Goal: Find specific page/section: Find specific page/section

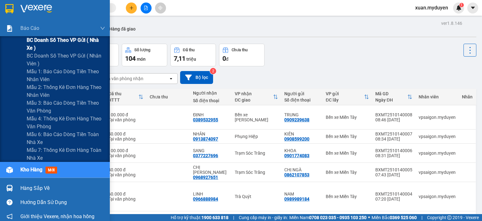
click at [46, 39] on span "BC doanh số theo VP gửi ( nhà xe )" at bounding box center [66, 44] width 79 height 16
